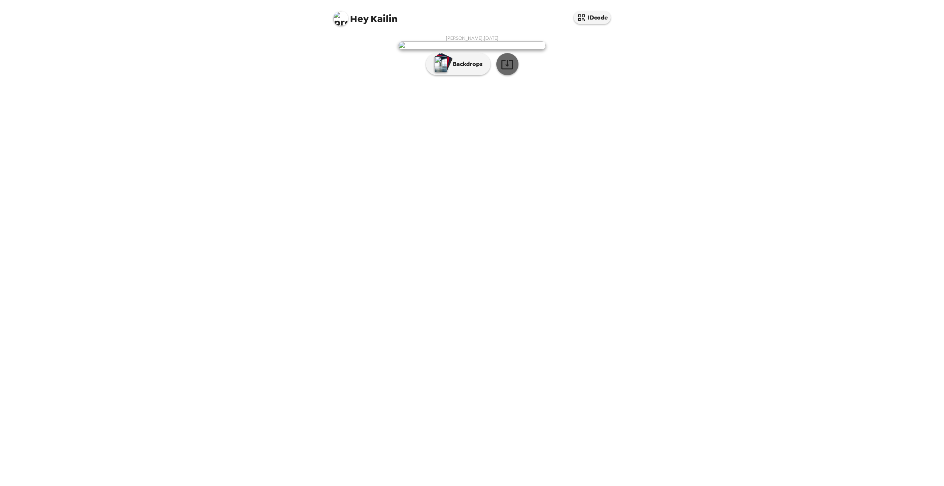
click at [506, 71] on icon "button" at bounding box center [507, 64] width 13 height 13
click at [477, 69] on p "Backdrops" at bounding box center [466, 64] width 34 height 9
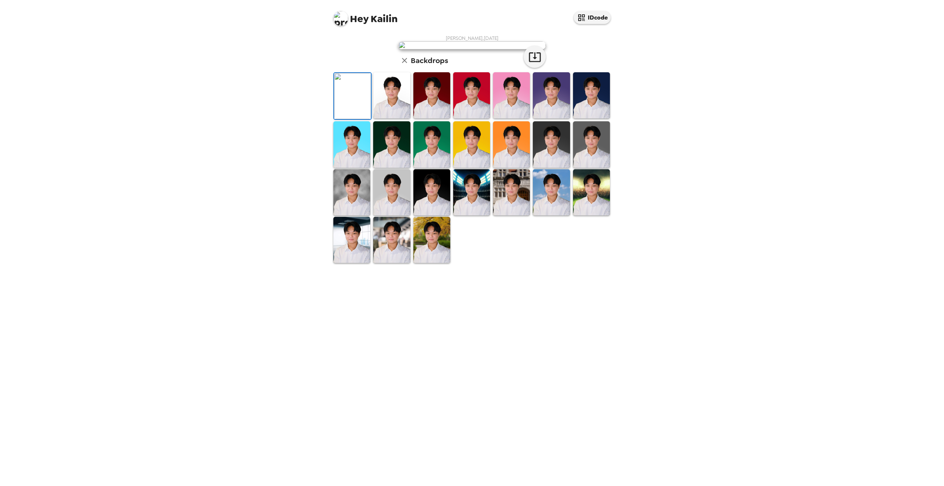
click at [511, 215] on img at bounding box center [511, 192] width 37 height 46
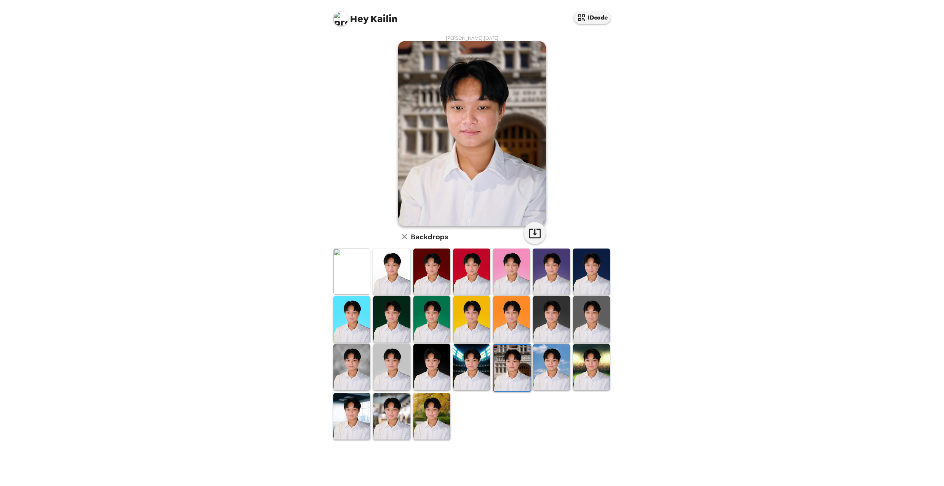
click at [350, 255] on img at bounding box center [351, 272] width 37 height 46
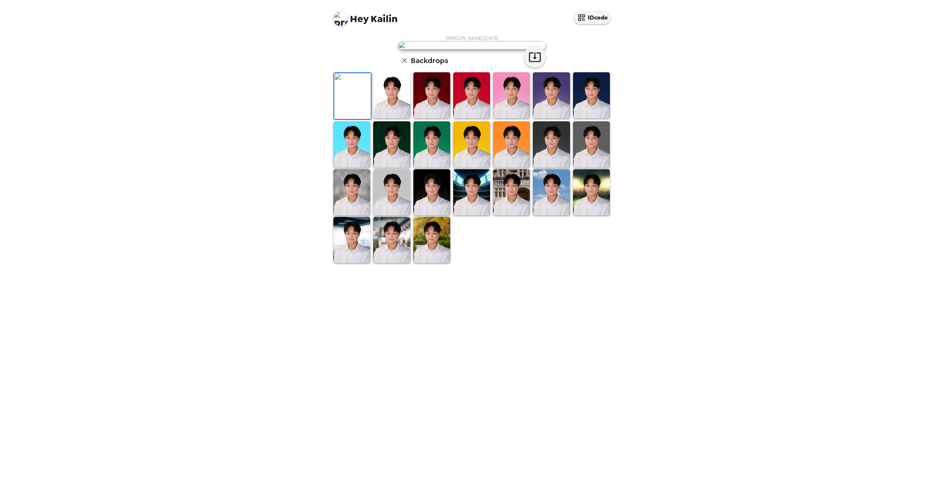
click at [603, 147] on div "[PERSON_NAME] , [DATE] Backdrops" at bounding box center [472, 149] width 280 height 229
